Goal: Task Accomplishment & Management: Use online tool/utility

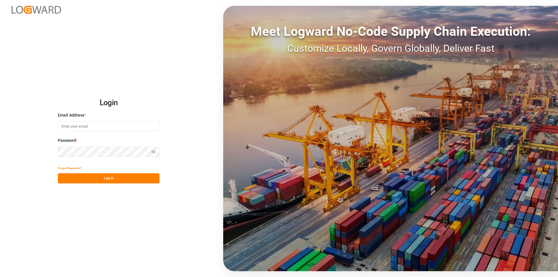
type input "[PERSON_NAME][EMAIL_ADDRESS][PERSON_NAME][DOMAIN_NAME]"
click at [114, 179] on button "Log In" at bounding box center [109, 178] width 102 height 10
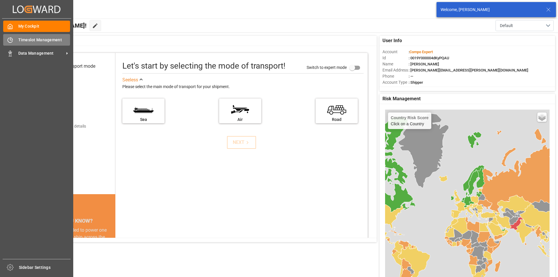
click at [37, 39] on span "Timeslot Management" at bounding box center [44, 40] width 52 height 6
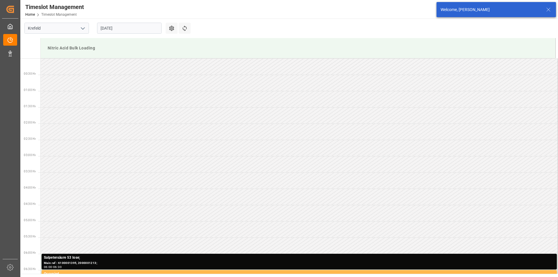
scroll to position [257, 0]
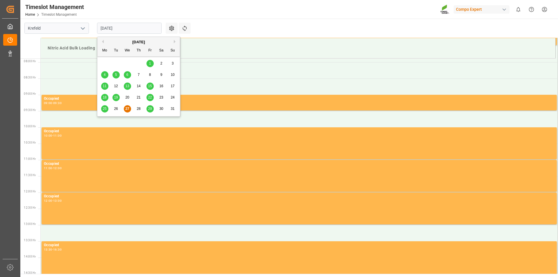
click at [148, 29] on input "[DATE]" at bounding box center [129, 28] width 65 height 11
click at [174, 41] on button "Next Month" at bounding box center [175, 41] width 3 height 3
click at [104, 63] on span "1" at bounding box center [105, 63] width 2 height 4
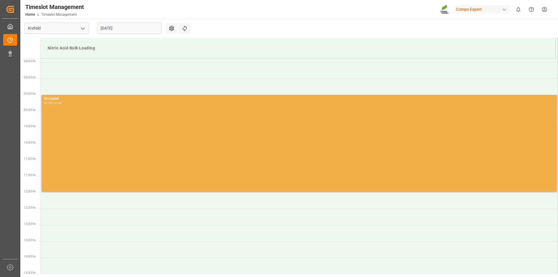
scroll to position [111, 0]
